Goal: Task Accomplishment & Management: Manage account settings

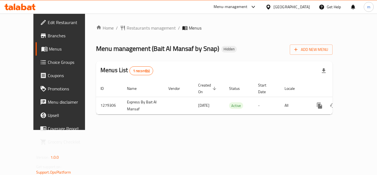
click at [25, 5] on icon at bounding box center [19, 7] width 31 height 7
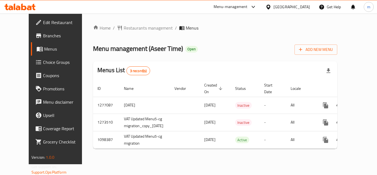
click at [14, 2] on div at bounding box center [20, 6] width 40 height 11
click at [15, 4] on icon at bounding box center [15, 7] width 2 height 6
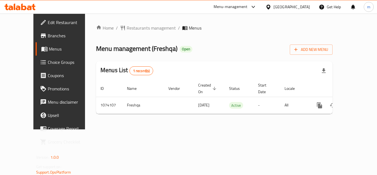
click at [20, 9] on icon at bounding box center [18, 8] width 5 height 5
click at [18, 8] on icon at bounding box center [19, 7] width 31 height 7
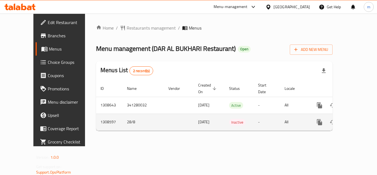
click at [194, 113] on td "28/08/2025" at bounding box center [209, 121] width 31 height 17
click at [164, 113] on td "enhanced table" at bounding box center [179, 121] width 30 height 17
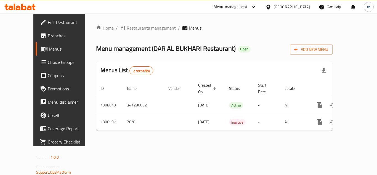
drag, startPoint x: 20, startPoint y: 2, endPoint x: 22, endPoint y: 7, distance: 4.6
click at [21, 3] on div at bounding box center [20, 6] width 40 height 11
click at [22, 7] on icon at bounding box center [23, 7] width 5 height 7
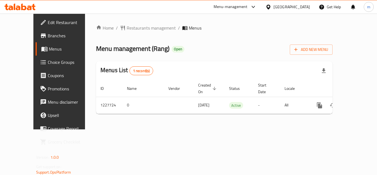
click at [12, 6] on icon at bounding box center [19, 7] width 31 height 7
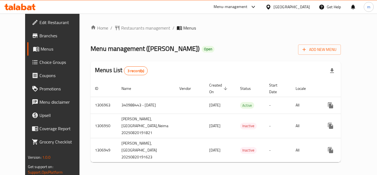
click at [27, 6] on icon at bounding box center [19, 7] width 31 height 7
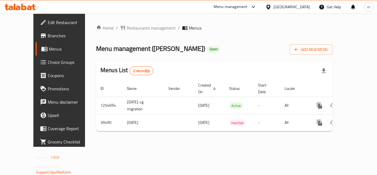
click at [28, 9] on icon at bounding box center [29, 8] width 5 height 5
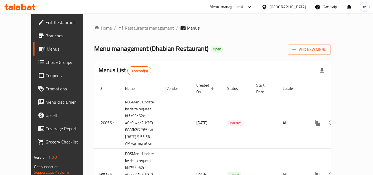
click at [16, 10] on div at bounding box center [19, 7] width 31 height 7
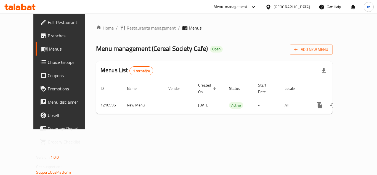
click at [22, 4] on icon at bounding box center [23, 7] width 5 height 7
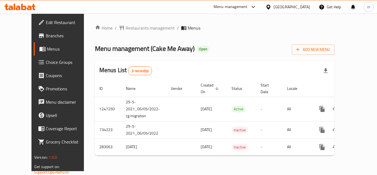
click at [20, 7] on icon at bounding box center [18, 8] width 5 height 5
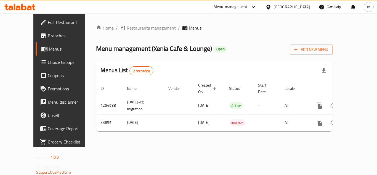
click at [13, 2] on div at bounding box center [20, 6] width 40 height 11
click at [17, 7] on icon at bounding box center [19, 7] width 31 height 7
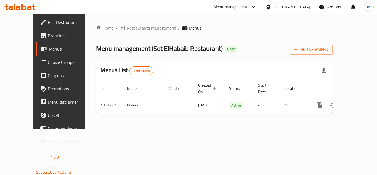
click at [28, 7] on icon at bounding box center [19, 7] width 31 height 7
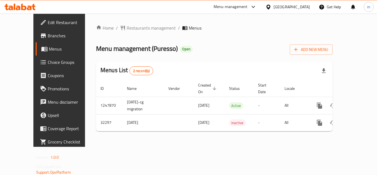
click at [20, 9] on icon at bounding box center [18, 8] width 5 height 5
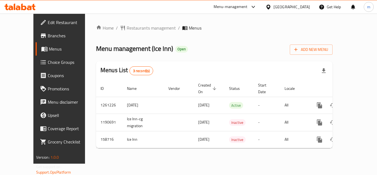
click at [48, 62] on span "Choice Groups" at bounding box center [70, 62] width 44 height 7
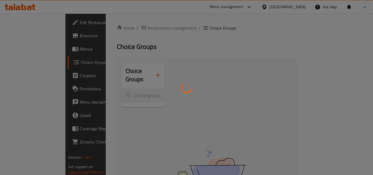
click at [118, 88] on div at bounding box center [186, 87] width 373 height 175
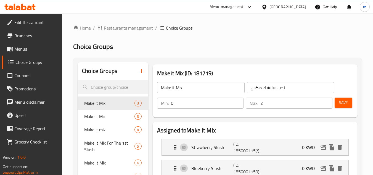
click at [97, 89] on div at bounding box center [186, 87] width 373 height 175
click at [97, 86] on input "search" at bounding box center [113, 87] width 70 height 14
click at [103, 87] on input "search" at bounding box center [113, 87] width 70 height 14
paste input "Your Choice Of Crunchy Ingredients:"
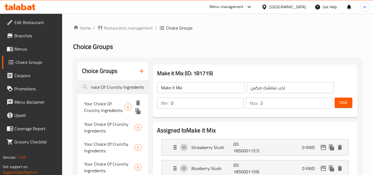
type input "Your Choice Of Crunchy Ingredients:"
click at [96, 107] on span "Your Choice Of Crunchy Ingredients:" at bounding box center [104, 106] width 40 height 13
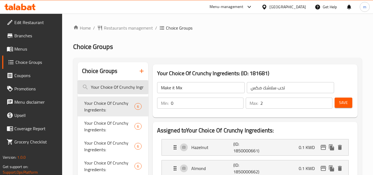
type input "Your Choice Of Crunchy Ingredients:"
type input "إختيارك من المكونات الكرانشي:"
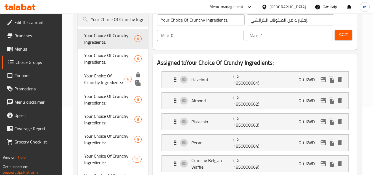
scroll to position [55, 0]
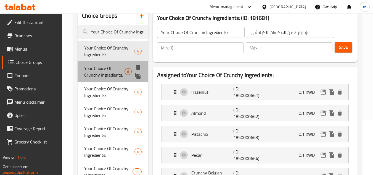
click at [105, 69] on span "Your Choice Of Crunchy Ingredients:" at bounding box center [104, 71] width 40 height 13
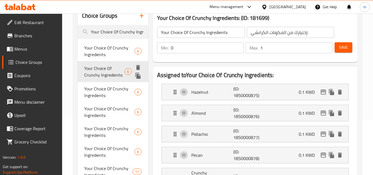
type input "6"
click at [103, 88] on span "Your Choice Of Crunchy Ingredients:" at bounding box center [104, 91] width 40 height 13
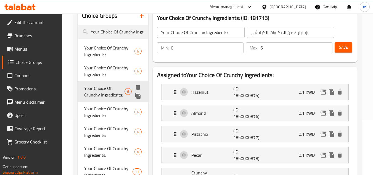
type input "إختيارك من المكونات المقرمشة:"
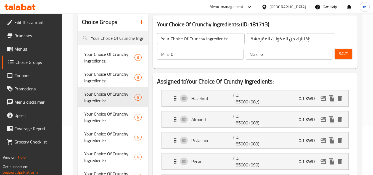
scroll to position [0, 0]
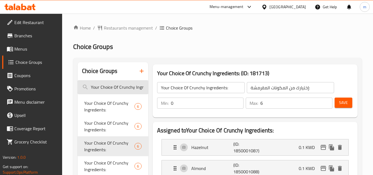
click at [122, 86] on input "Your Choice Of Crunchy Ingredients:" at bounding box center [113, 87] width 70 height 14
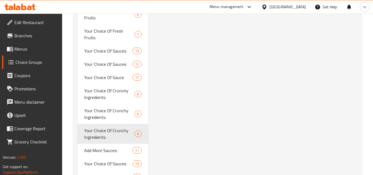
scroll to position [1545, 0]
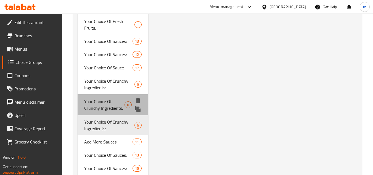
click at [114, 102] on span "Your Choice Of Crunchy Ingredients:" at bounding box center [104, 104] width 40 height 13
type input "إختيارك من المكونات الكرانشي:"
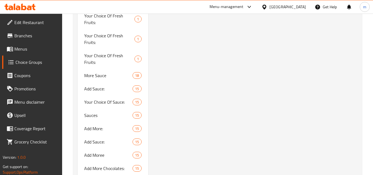
scroll to position [1076, 0]
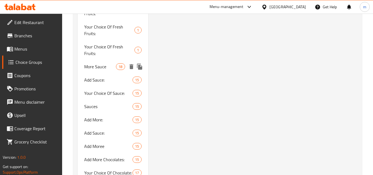
click at [104, 67] on span "More Sauce" at bounding box center [100, 66] width 32 height 7
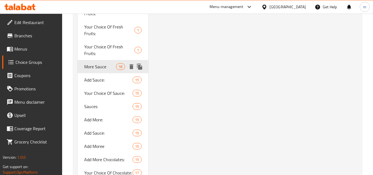
type input "More Sauce"
type input "صوص زياده"
type input "15"
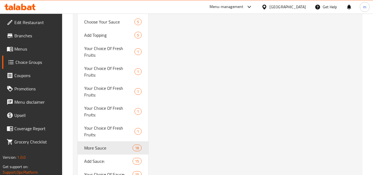
scroll to position [1048, 0]
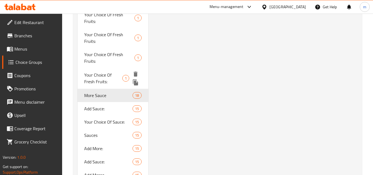
click at [100, 72] on span "Your Choice Of Fresh Fruits:" at bounding box center [103, 77] width 38 height 13
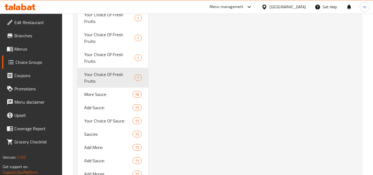
type input "Your Choice Of Fresh Fruits:"
type input "إختيارك من الفواكه الطازجة:"
type input "1"
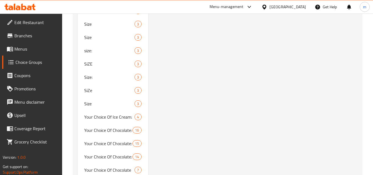
drag, startPoint x: 229, startPoint y: 103, endPoint x: 228, endPoint y: 98, distance: 4.7
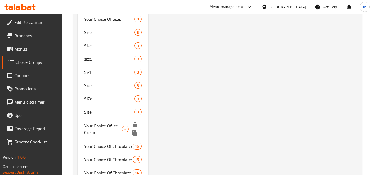
scroll to position [828, 0]
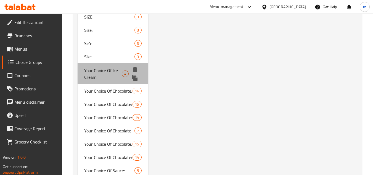
click at [113, 68] on span "Your Choice Of Ice Cream:" at bounding box center [102, 73] width 37 height 13
type input "Your Choice Of Ice Cream:"
type input "اختيارك من الايس كريم:"
type input "1"
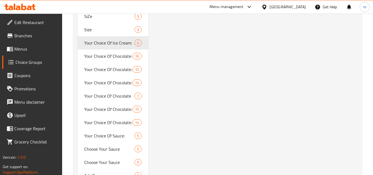
scroll to position [883, 0]
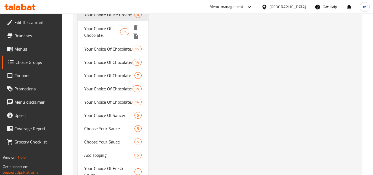
click at [109, 29] on span "Your Choice Of Chocolate:" at bounding box center [102, 31] width 36 height 13
type input "Your Choice Of Chocolate:"
type input "إختيارك من الشوكولاتة:"
type input "0"
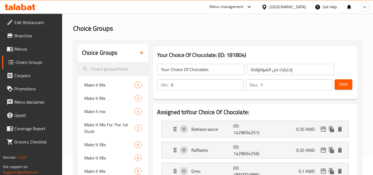
scroll to position [28, 0]
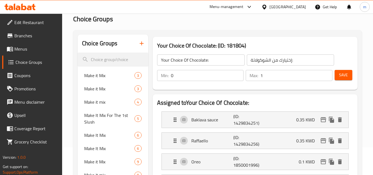
click at [19, 8] on icon at bounding box center [18, 8] width 5 height 5
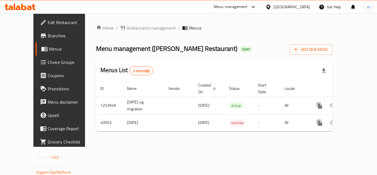
click at [23, 5] on icon at bounding box center [23, 7] width 5 height 7
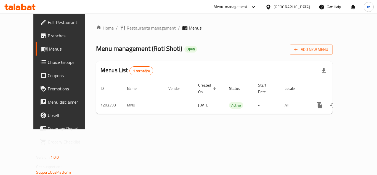
click at [14, 8] on icon at bounding box center [15, 7] width 2 height 6
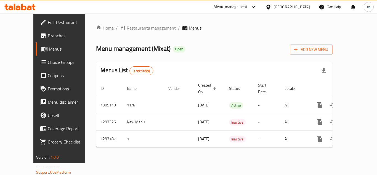
click at [26, 6] on icon at bounding box center [19, 7] width 31 height 7
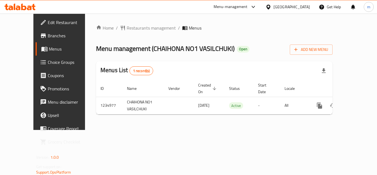
click at [25, 5] on icon at bounding box center [19, 7] width 31 height 7
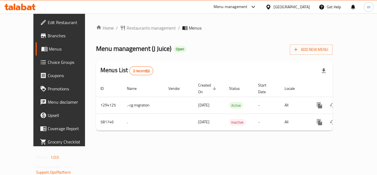
click at [23, 6] on icon at bounding box center [23, 7] width 5 height 7
